Goal: Information Seeking & Learning: Learn about a topic

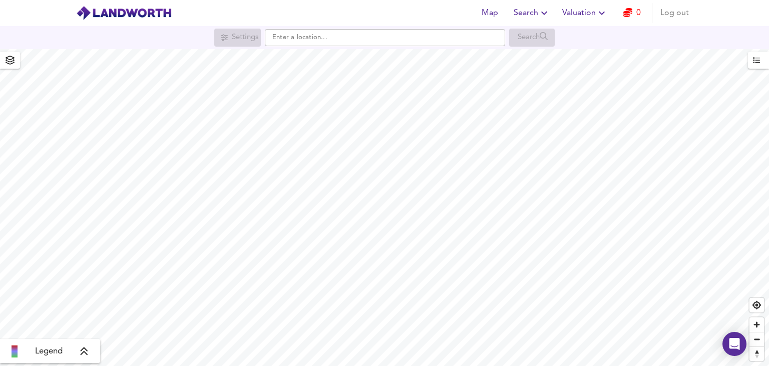
click at [371, 47] on div "Settings Search" at bounding box center [384, 38] width 769 height 18
click at [371, 45] on input "text" at bounding box center [385, 37] width 240 height 17
paste input "PL6 7QE"
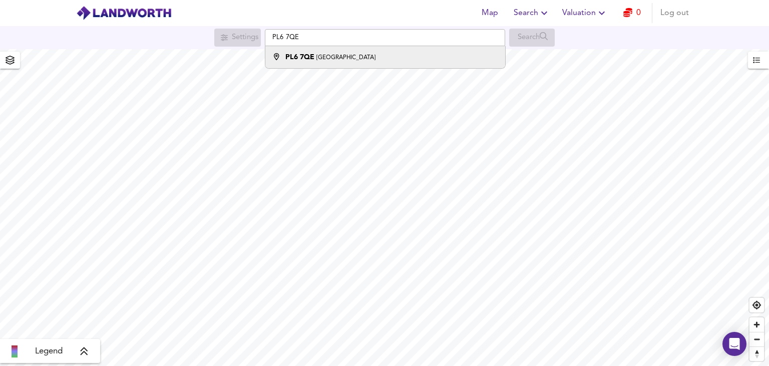
click at [366, 57] on small "[GEOGRAPHIC_DATA]" at bounding box center [346, 58] width 59 height 6
type input "[STREET_ADDRESS]"
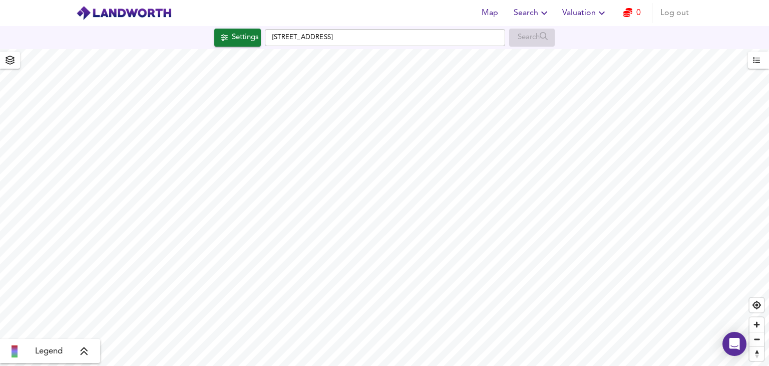
checkbox input "false"
checkbox input "true"
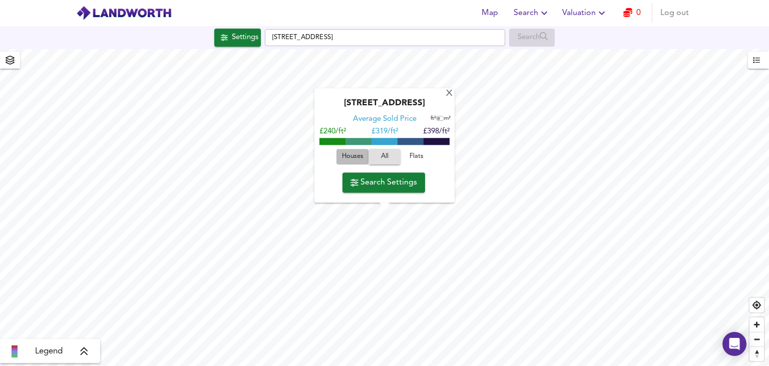
click at [350, 159] on span "Houses" at bounding box center [352, 157] width 27 height 12
